Goal: Communication & Community: Answer question/provide support

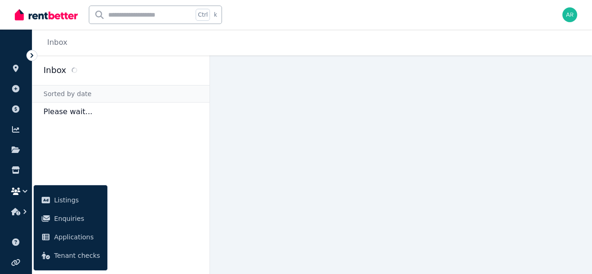
click at [11, 44] on li "ORGANISE" at bounding box center [15, 49] width 17 height 20
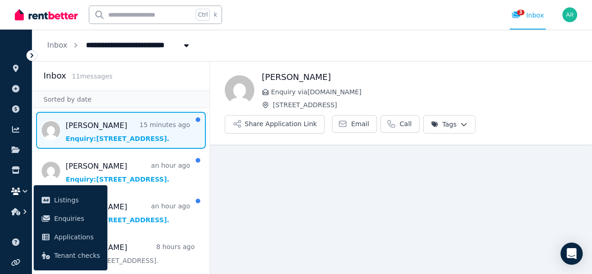
click at [31, 56] on icon at bounding box center [32, 55] width 3 height 5
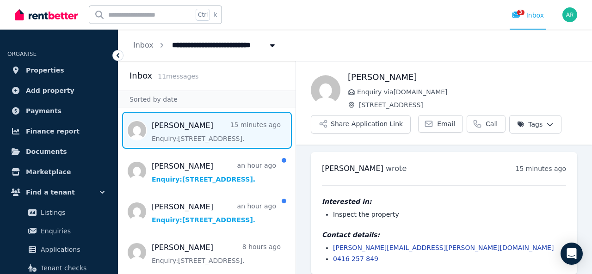
scroll to position [7, 0]
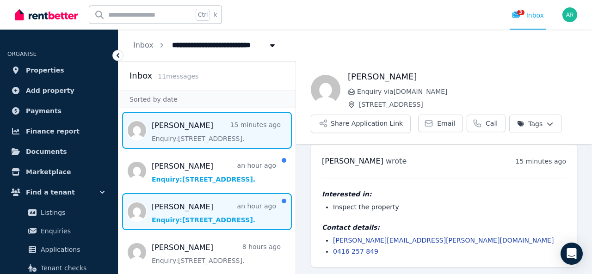
click at [236, 225] on span "Message list" at bounding box center [206, 211] width 177 height 37
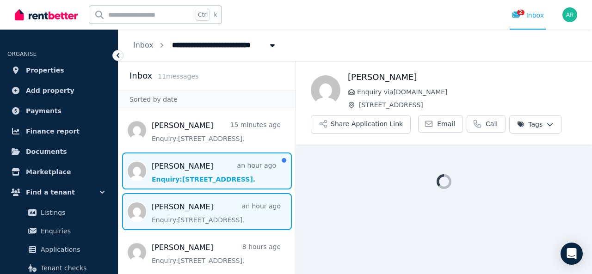
click at [207, 178] on span "Message list" at bounding box center [206, 171] width 177 height 37
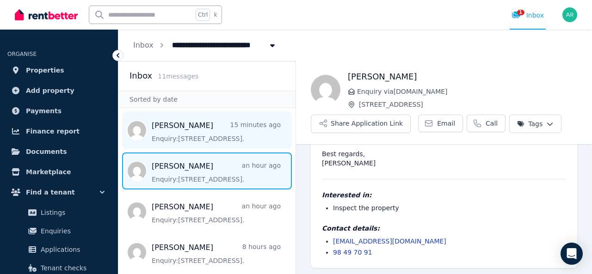
scroll to position [89, 0]
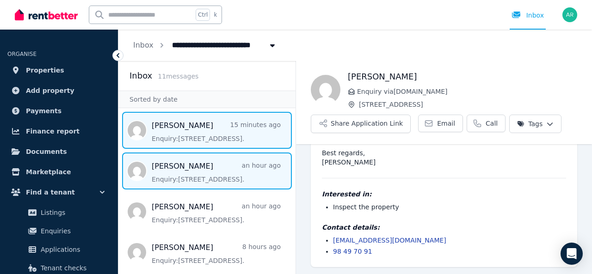
click at [209, 140] on span "Message list" at bounding box center [206, 130] width 177 height 37
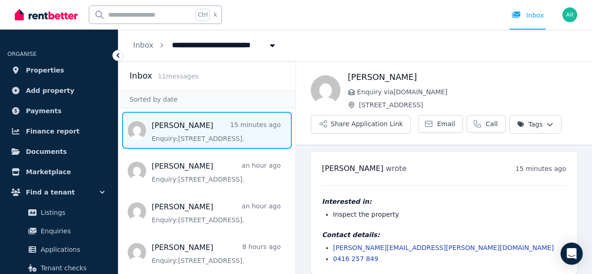
scroll to position [7, 0]
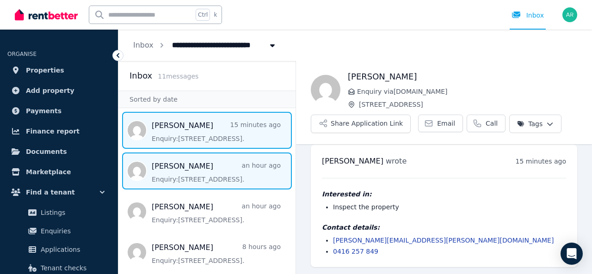
click at [217, 165] on span "Message list" at bounding box center [206, 171] width 177 height 37
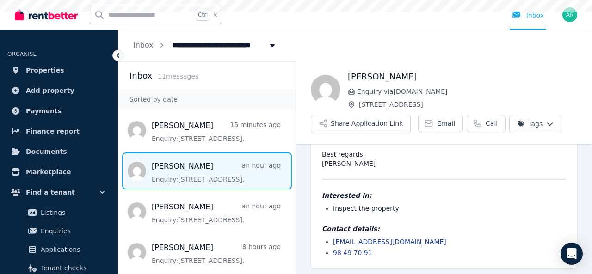
scroll to position [89, 0]
click at [118, 57] on icon at bounding box center [117, 55] width 9 height 9
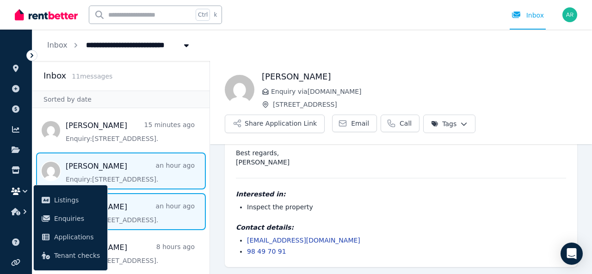
click at [135, 211] on span "Message list" at bounding box center [120, 211] width 177 height 37
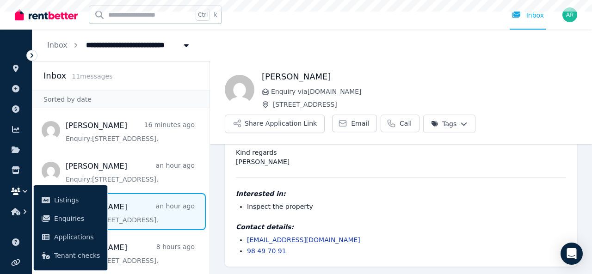
scroll to position [70, 0]
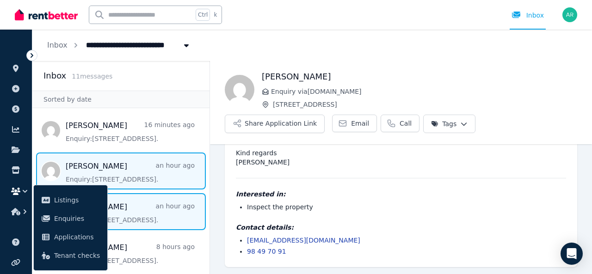
click at [132, 170] on span "Message list" at bounding box center [120, 171] width 177 height 37
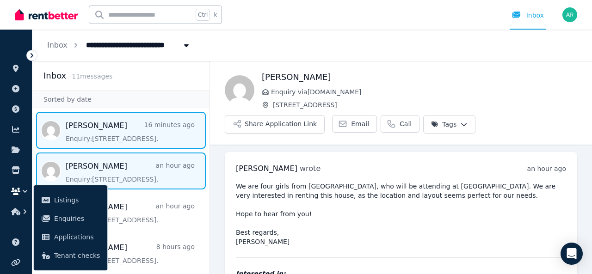
click at [121, 134] on span "Message list" at bounding box center [120, 130] width 177 height 37
